Goal: Navigation & Orientation: Find specific page/section

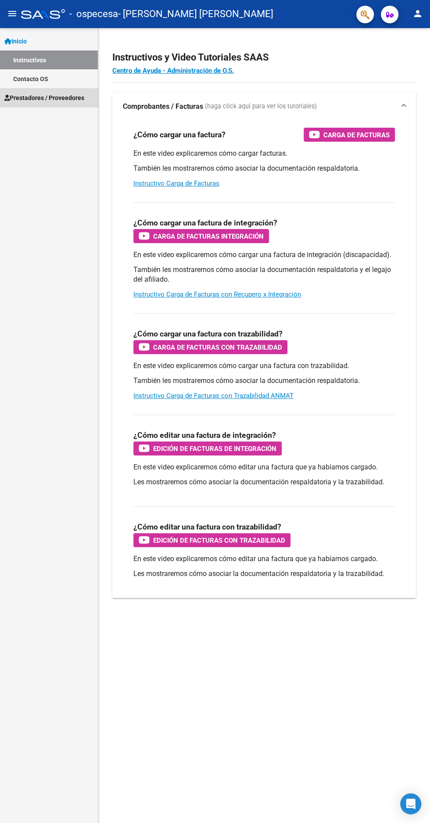
click at [70, 97] on span "Prestadores / Proveedores" at bounding box center [44, 98] width 80 height 10
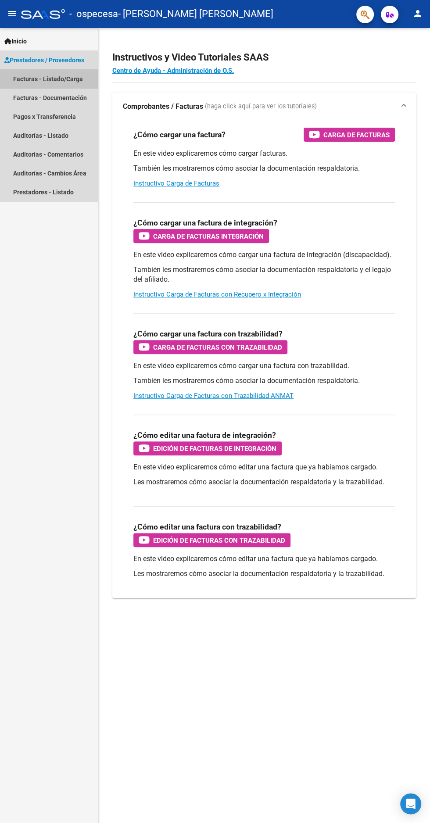
click at [64, 86] on link "Facturas - Listado/Carga" at bounding box center [49, 78] width 98 height 19
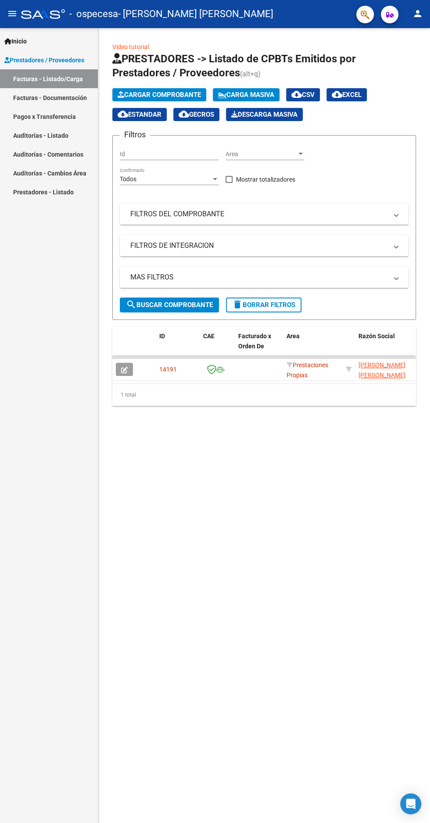
click at [168, 214] on mat-panel-title "FILTROS DEL COMPROBANTE" at bounding box center [258, 214] width 257 height 10
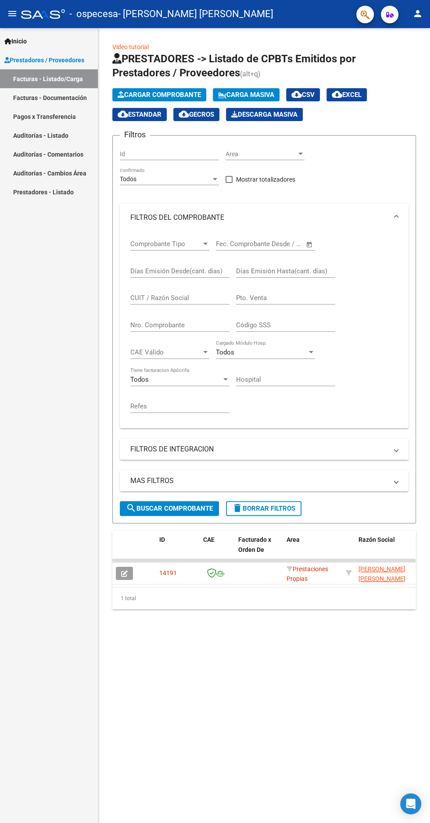
click at [150, 219] on mat-panel-title "FILTROS DEL COMPROBANTE" at bounding box center [258, 218] width 257 height 10
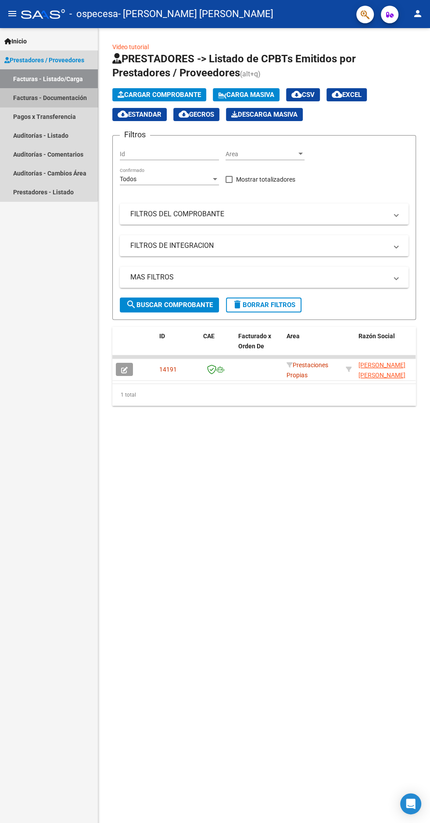
click at [32, 100] on link "Facturas - Documentación" at bounding box center [49, 97] width 98 height 19
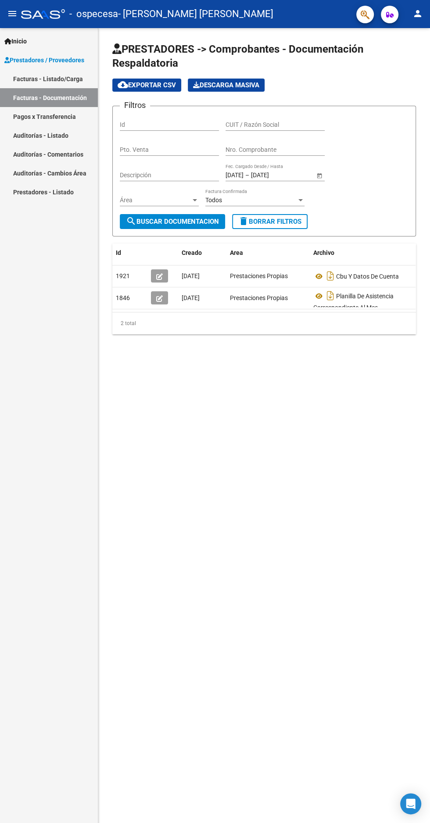
scroll to position [15, 0]
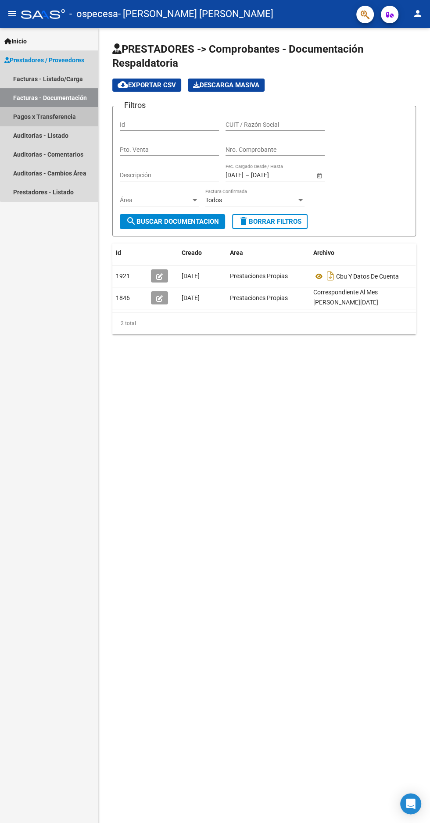
click at [68, 115] on link "Pagos x Transferencia" at bounding box center [49, 116] width 98 height 19
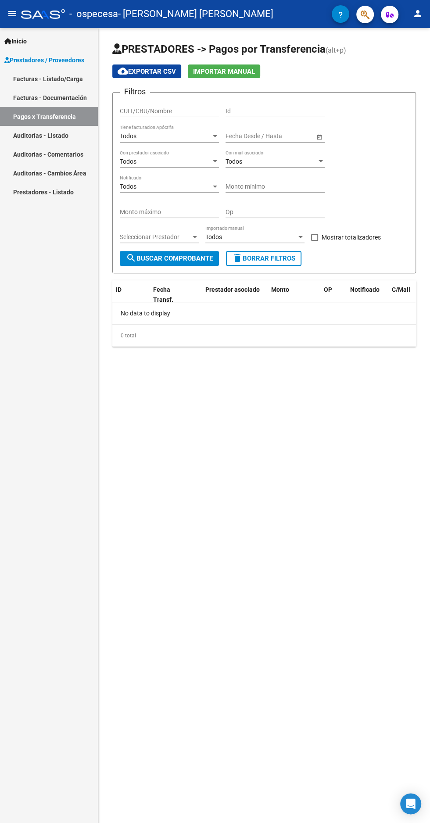
click at [50, 135] on link "Auditorías - Listado" at bounding box center [49, 135] width 98 height 19
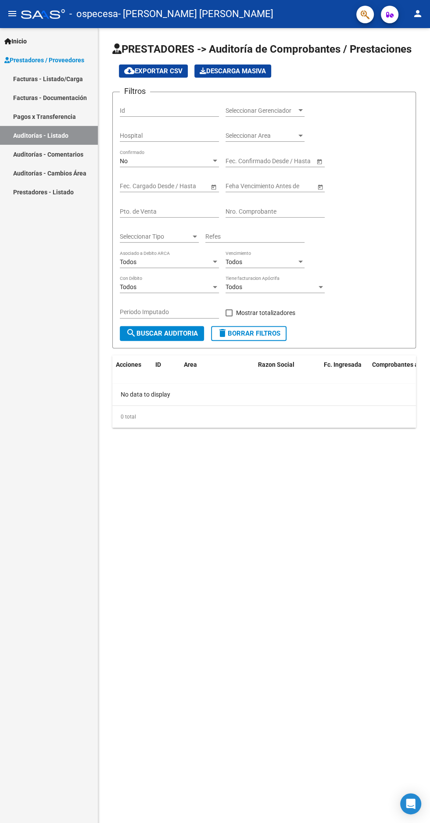
click at [62, 192] on link "Prestadores - Listado" at bounding box center [49, 192] width 98 height 19
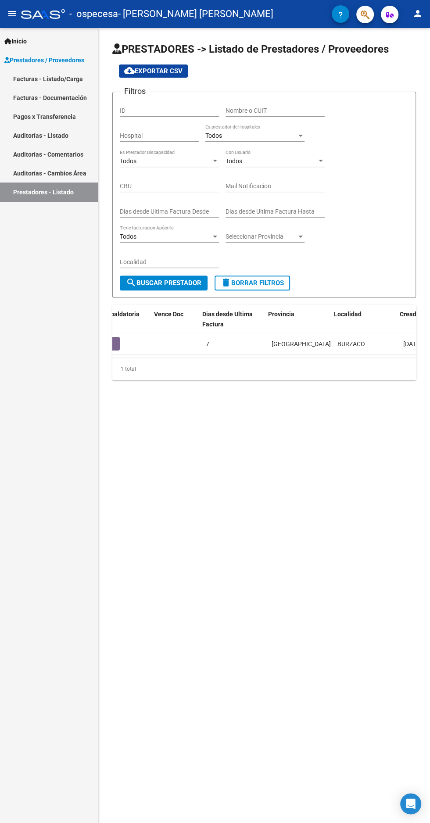
scroll to position [0, 214]
